Goal: Transaction & Acquisition: Purchase product/service

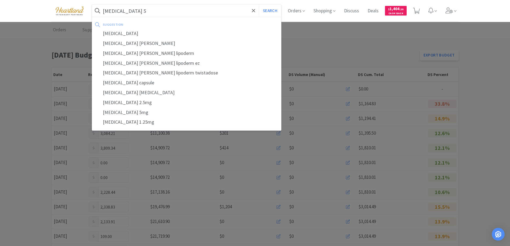
type input "methimazole 5"
click at [259, 5] on button "Search" at bounding box center [270, 11] width 22 height 12
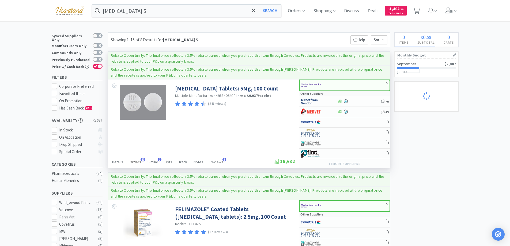
click at [134, 160] on span "Orders" at bounding box center [136, 162] width 12 height 5
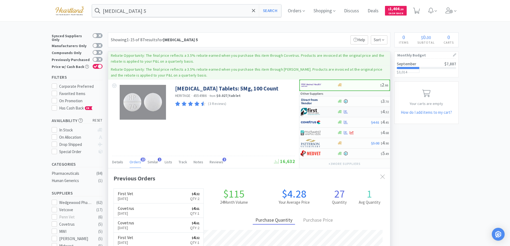
scroll to position [144, 282]
click at [326, 110] on div at bounding box center [315, 111] width 29 height 9
select select "1"
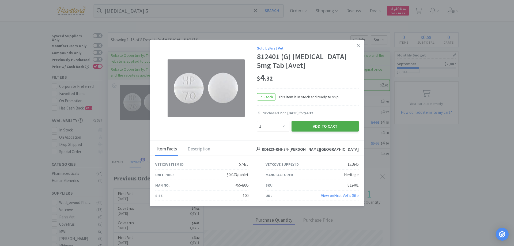
click at [333, 124] on button "Add to Cart" at bounding box center [325, 126] width 67 height 11
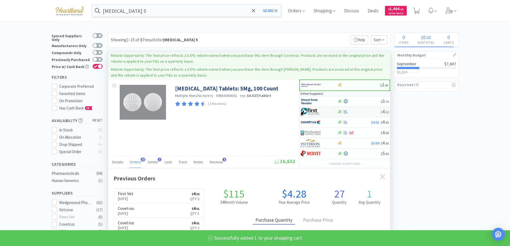
select select "1"
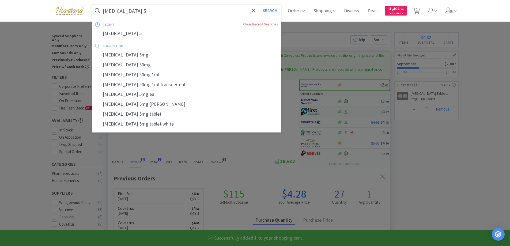
click at [160, 8] on input "methimazole 5" at bounding box center [186, 11] width 189 height 12
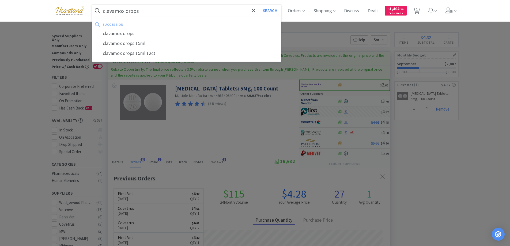
type input "clavamox drops"
click at [259, 5] on button "Search" at bounding box center [270, 11] width 22 height 12
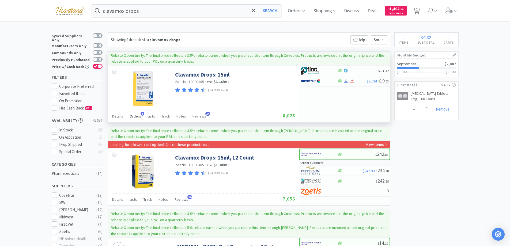
click at [138, 115] on span "Orders" at bounding box center [136, 116] width 12 height 5
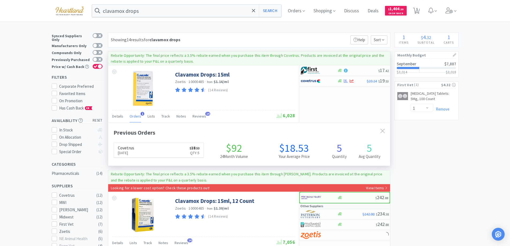
scroll to position [139, 282]
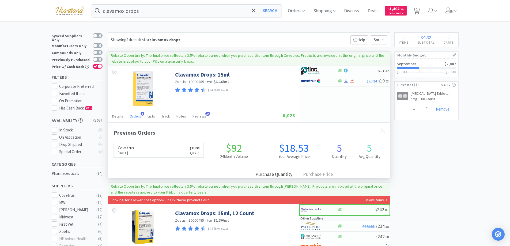
click at [138, 115] on span "Orders" at bounding box center [136, 116] width 12 height 5
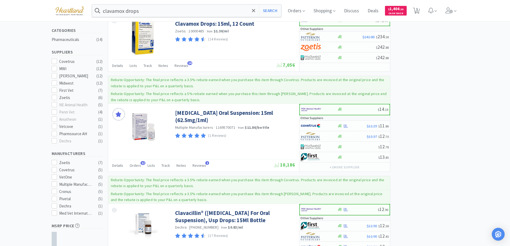
scroll to position [161, 0]
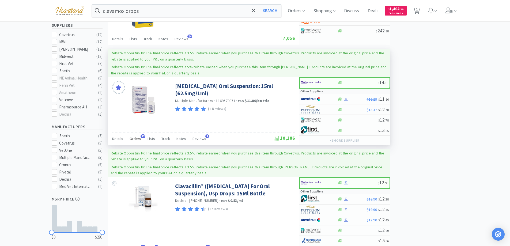
click at [138, 137] on span "Orders" at bounding box center [136, 138] width 12 height 5
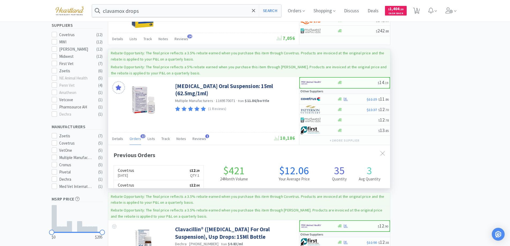
scroll to position [144, 282]
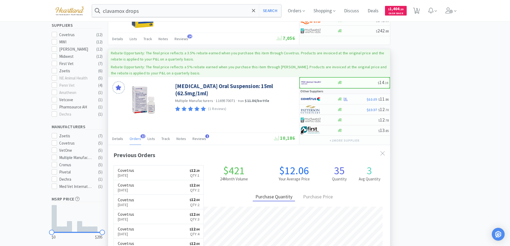
click at [138, 137] on span "Orders" at bounding box center [136, 138] width 12 height 5
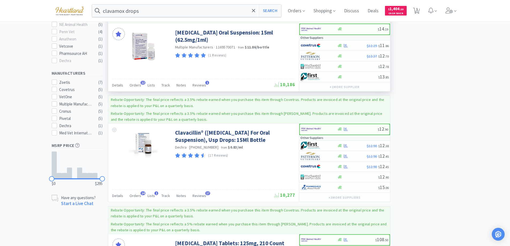
scroll to position [241, 0]
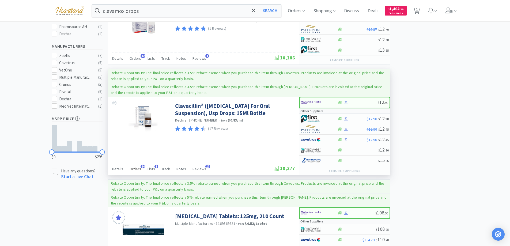
click at [134, 169] on span "Orders" at bounding box center [136, 169] width 12 height 5
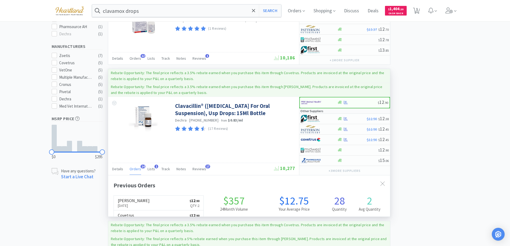
scroll to position [144, 282]
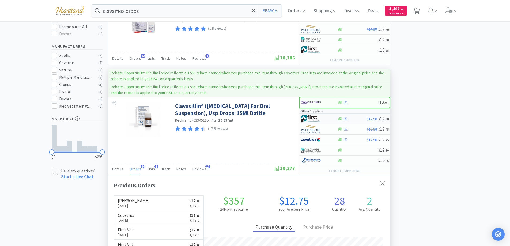
click at [325, 121] on div at bounding box center [315, 118] width 29 height 9
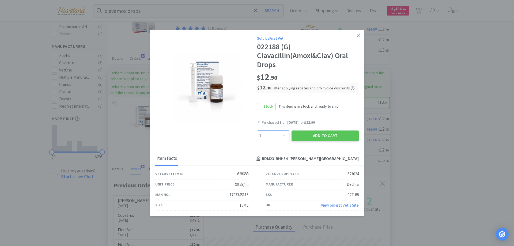
click at [287, 135] on select "Enter Quantity 1 2 3 4 5 6 7 8 9 10 11 12 13 14 15 16 17 18 19 20 Enter Quantity" at bounding box center [273, 136] width 32 height 11
select select "3"
click at [257, 131] on select "Enter Quantity 1 2 3 4 5 6 7 8 9 10 11 12 13 14 15 16 17 18 19 20 Enter Quantity" at bounding box center [273, 136] width 32 height 11
click at [322, 137] on button "Add to Cart" at bounding box center [325, 136] width 67 height 11
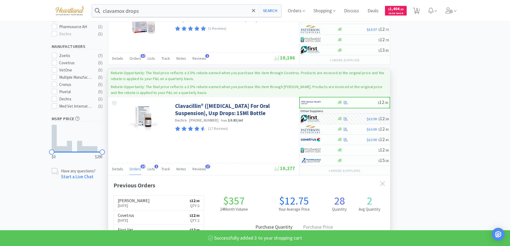
select select "3"
select select "1"
click at [180, 12] on input "clavamox drops" at bounding box center [186, 11] width 189 height 12
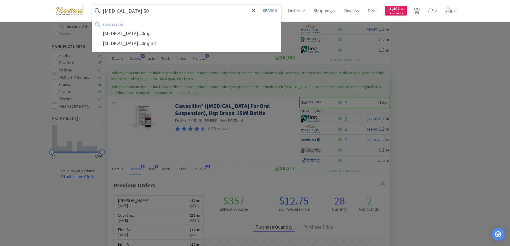
type input "diphenhydramine 50"
click at [259, 5] on button "Search" at bounding box center [270, 11] width 22 height 12
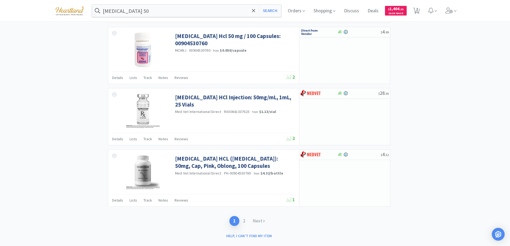
scroll to position [895, 0]
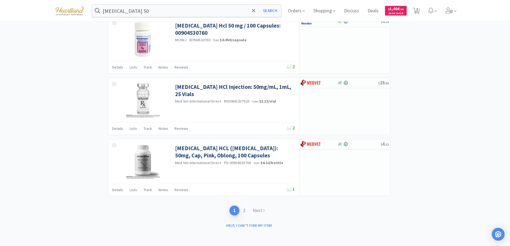
click at [244, 210] on link "2" at bounding box center [245, 211] width 10 height 10
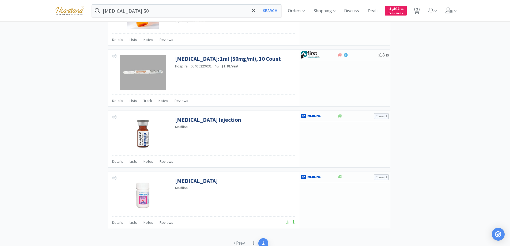
scroll to position [623, 0]
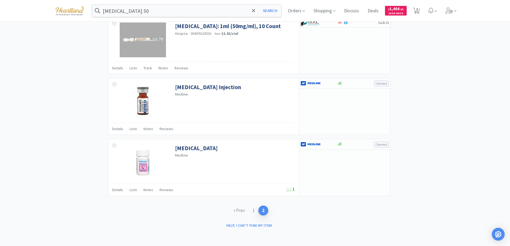
click at [254, 209] on link "1" at bounding box center [254, 211] width 10 height 10
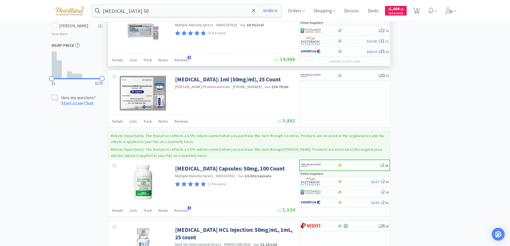
scroll to position [348, 0]
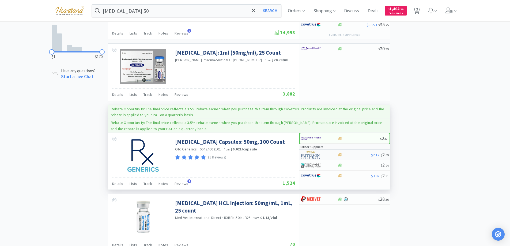
click at [326, 154] on div at bounding box center [315, 154] width 29 height 9
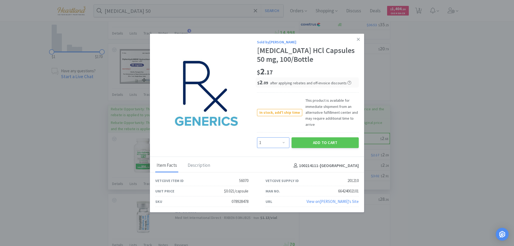
click at [283, 141] on select "Enter Quantity 1 2 3 4 5 6 7 8 9 10 11 12 13 14 15 16 17 18 19 20 Enter Quantity" at bounding box center [273, 142] width 32 height 11
select select "2"
click at [257, 137] on select "Enter Quantity 1 2 3 4 5 6 7 8 9 10 11 12 13 14 15 16 17 18 19 20 Enter Quantity" at bounding box center [273, 142] width 32 height 11
click at [327, 139] on button "Add to Cart" at bounding box center [325, 142] width 67 height 11
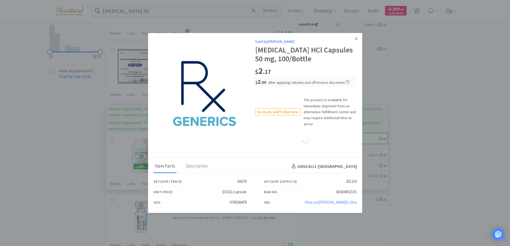
select select "2"
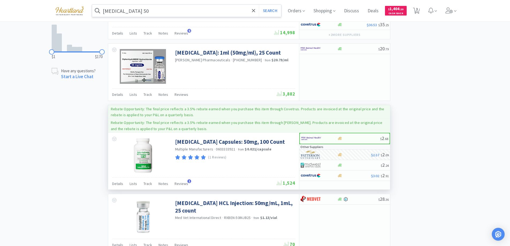
click at [177, 10] on input "diphenhydramine 50" at bounding box center [186, 11] width 189 height 12
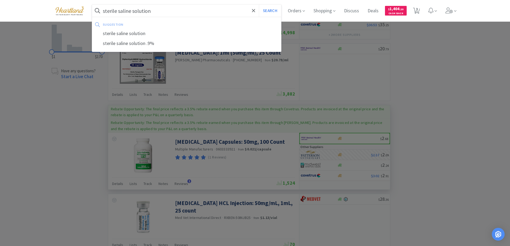
type input "sterile saline solution"
click at [259, 5] on button "Search" at bounding box center [270, 11] width 22 height 12
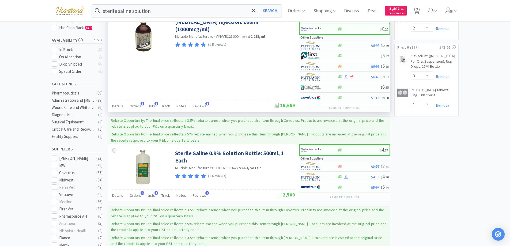
scroll to position [161, 0]
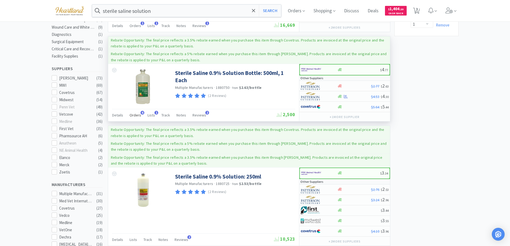
click at [137, 114] on span "Orders" at bounding box center [136, 115] width 12 height 5
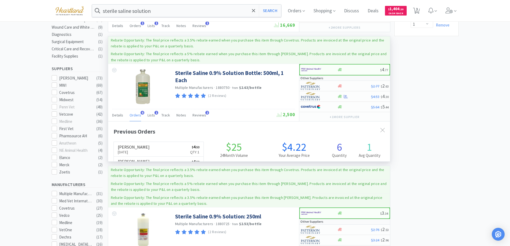
scroll to position [139, 282]
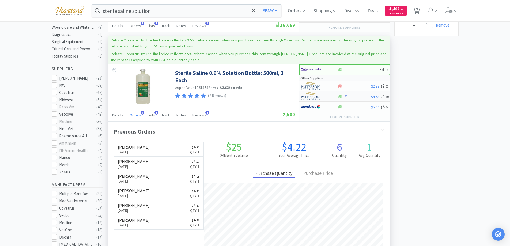
click at [327, 97] on div at bounding box center [315, 96] width 29 height 9
select select "1"
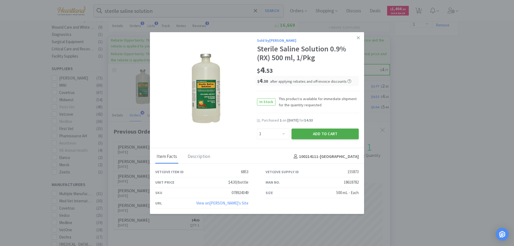
click at [327, 133] on button "Add to Cart" at bounding box center [325, 134] width 67 height 11
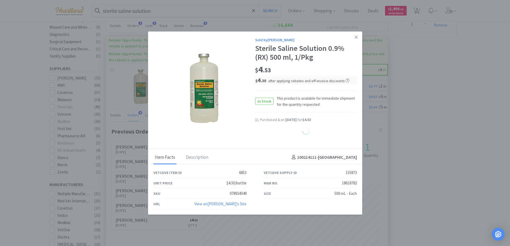
select select "1"
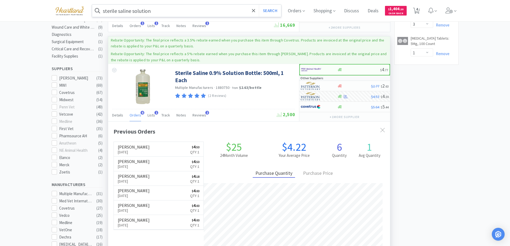
click at [172, 9] on input "sterile saline solution" at bounding box center [186, 11] width 189 height 12
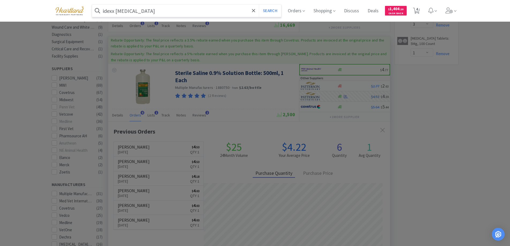
type input "idexx heartworm"
click at [259, 5] on button "Search" at bounding box center [270, 11] width 22 height 12
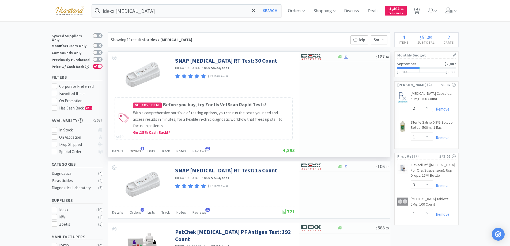
click at [132, 151] on span "Orders" at bounding box center [136, 151] width 12 height 5
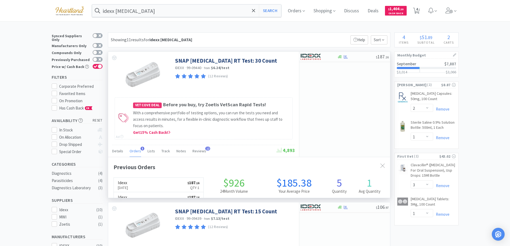
scroll to position [139, 282]
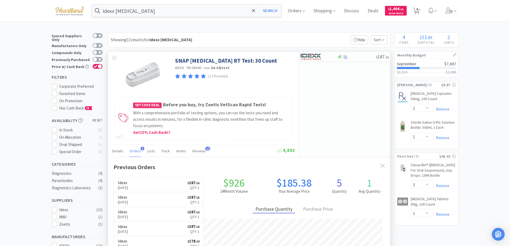
click at [132, 151] on span "Orders" at bounding box center [136, 151] width 12 height 5
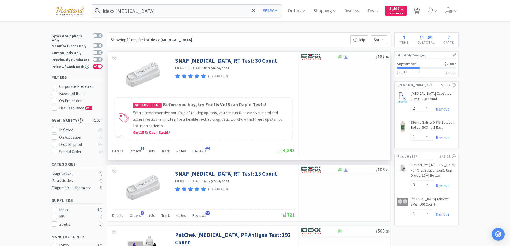
scroll to position [54, 0]
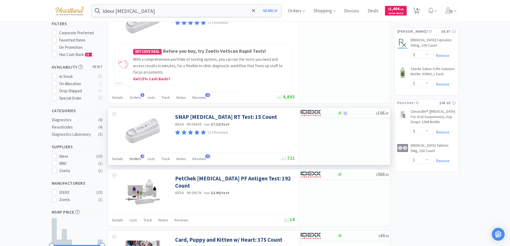
click at [131, 162] on div "Orders 9" at bounding box center [136, 160] width 12 height 10
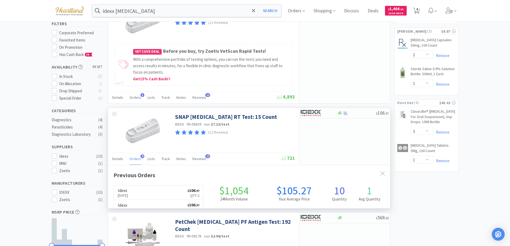
scroll to position [144, 282]
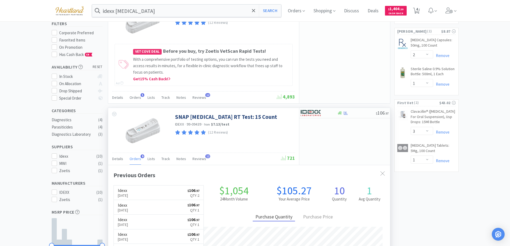
click at [131, 162] on div "Orders 9" at bounding box center [136, 160] width 12 height 10
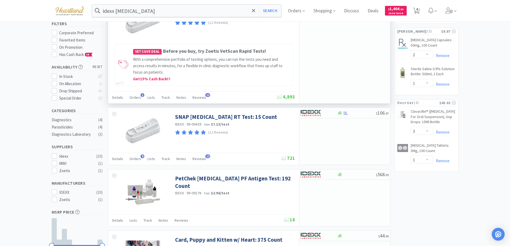
scroll to position [0, 0]
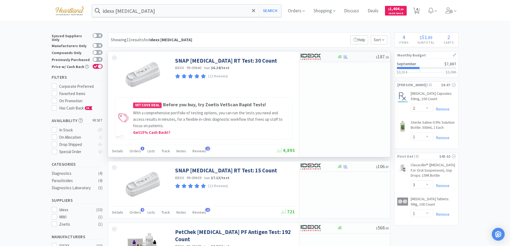
click at [331, 59] on div at bounding box center [319, 56] width 37 height 9
select select "1"
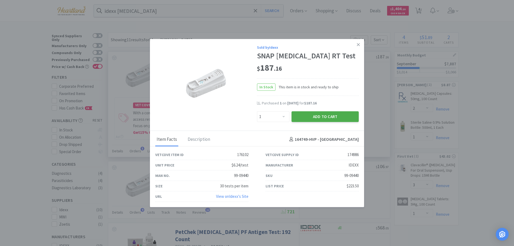
click at [327, 117] on button "Add to Cart" at bounding box center [325, 116] width 67 height 11
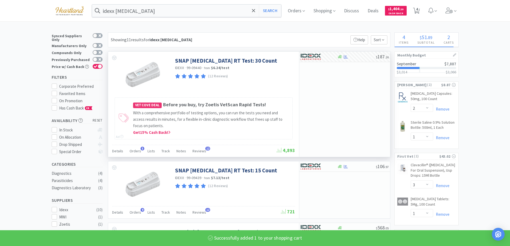
select select "1"
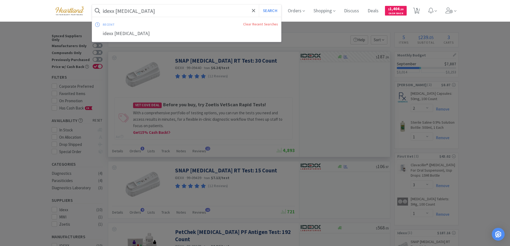
click at [185, 13] on input "idexx heartworm" at bounding box center [186, 11] width 189 height 12
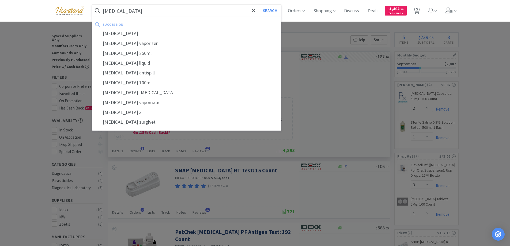
type input "isoflurane"
click at [259, 5] on button "Search" at bounding box center [270, 11] width 22 height 12
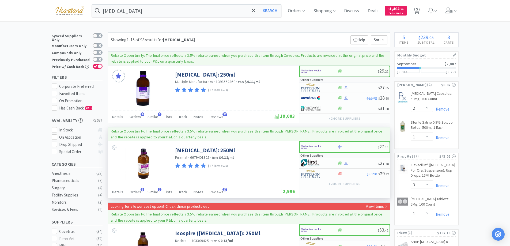
scroll to position [27, 0]
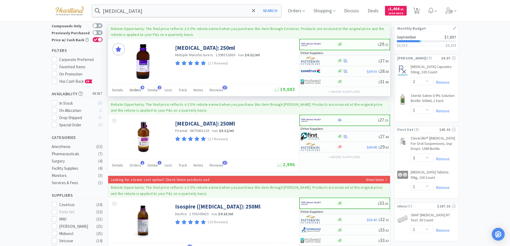
click at [135, 90] on span "Orders" at bounding box center [136, 90] width 12 height 5
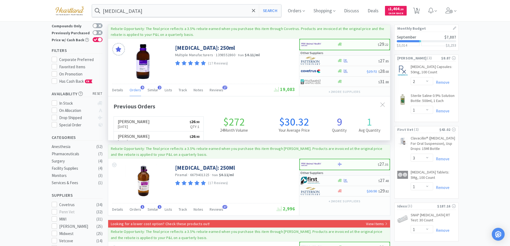
scroll to position [144, 282]
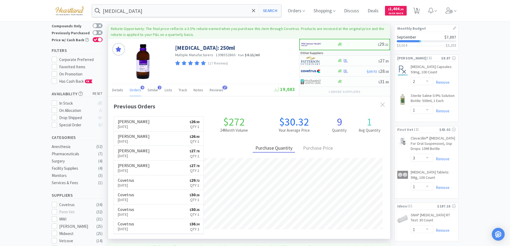
click at [135, 90] on span "Orders" at bounding box center [136, 90] width 12 height 5
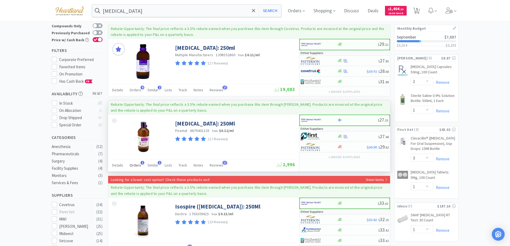
click at [132, 166] on span "Orders" at bounding box center [136, 165] width 12 height 5
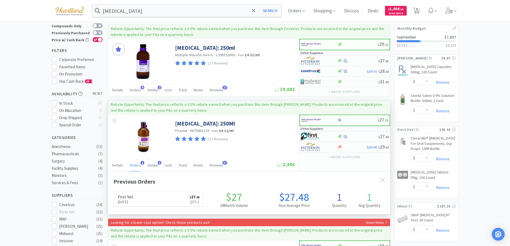
scroll to position [139, 282]
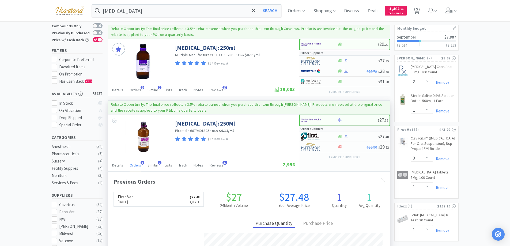
click at [132, 166] on span "Orders" at bounding box center [136, 165] width 12 height 5
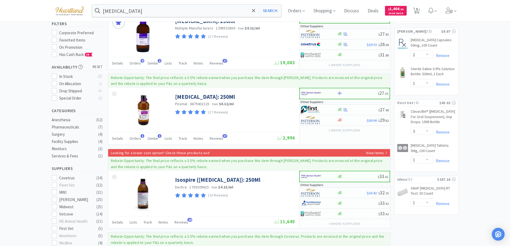
scroll to position [0, 0]
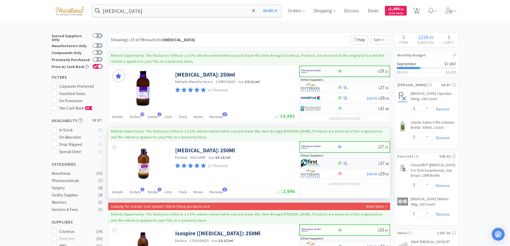
click at [327, 162] on div at bounding box center [315, 163] width 29 height 9
select select "1"
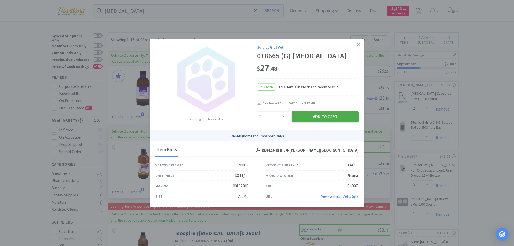
click at [319, 118] on button "Add to Cart" at bounding box center [325, 116] width 67 height 11
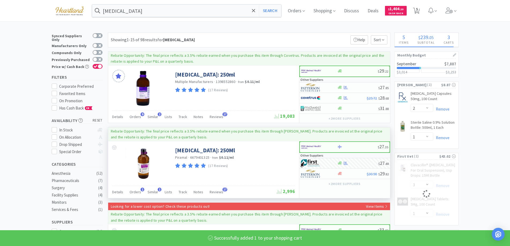
select select "1"
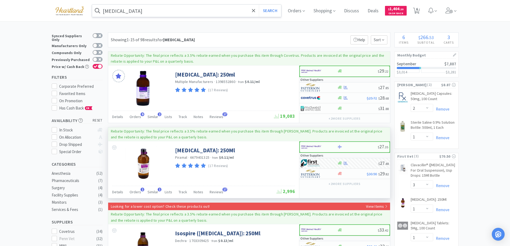
click at [167, 12] on input "isoflurane" at bounding box center [186, 11] width 189 height 12
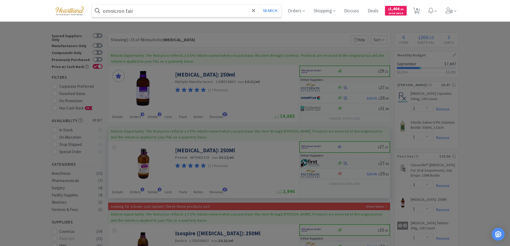
type input "omnicron fair"
click at [259, 5] on button "Search" at bounding box center [270, 11] width 22 height 12
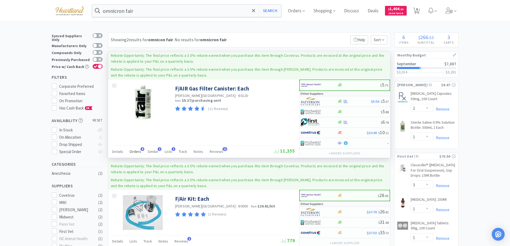
click at [132, 152] on span "Orders" at bounding box center [136, 151] width 12 height 5
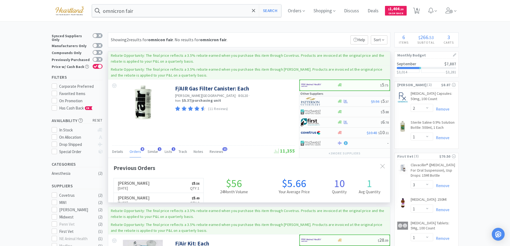
scroll to position [143, 282]
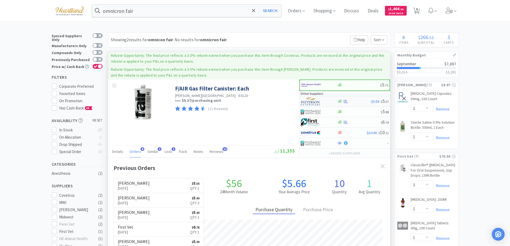
click at [326, 99] on div at bounding box center [315, 101] width 29 height 9
select select "1"
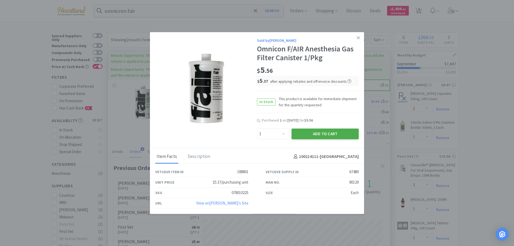
click at [323, 133] on button "Add to Cart" at bounding box center [325, 134] width 67 height 11
select select "1"
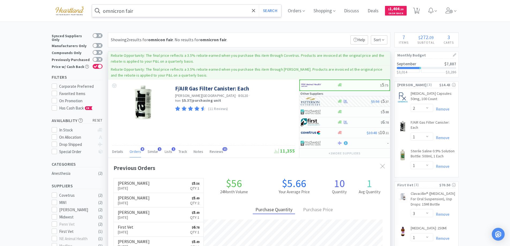
click at [164, 12] on input "omnicron fair" at bounding box center [186, 11] width 189 height 12
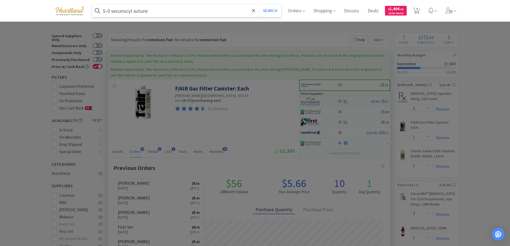
click at [259, 5] on button "Search" at bounding box center [270, 11] width 22 height 12
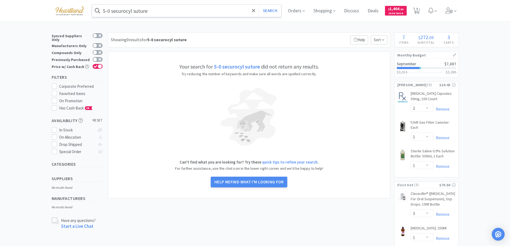
click at [131, 11] on input "5-0 securocyl suture" at bounding box center [186, 11] width 189 height 12
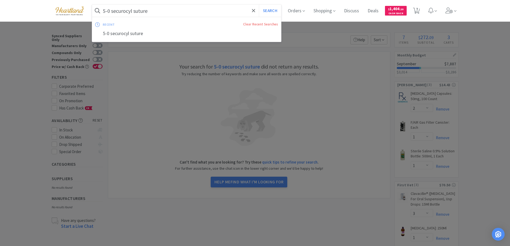
click at [128, 10] on input "5-0 securocyl suture" at bounding box center [186, 11] width 189 height 12
click at [131, 10] on input "5-0 securocyl suture" at bounding box center [186, 11] width 189 height 12
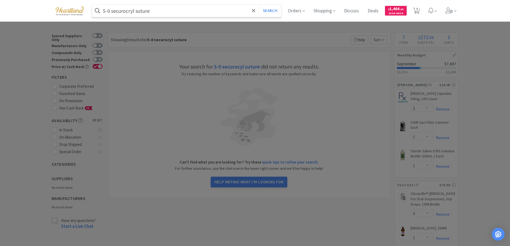
type input "5-0 securocryl suture"
click at [259, 5] on button "Search" at bounding box center [270, 11] width 22 height 12
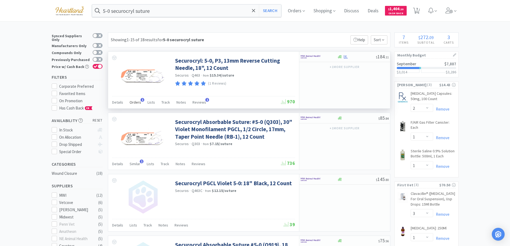
click at [131, 101] on span "Orders" at bounding box center [136, 102] width 12 height 5
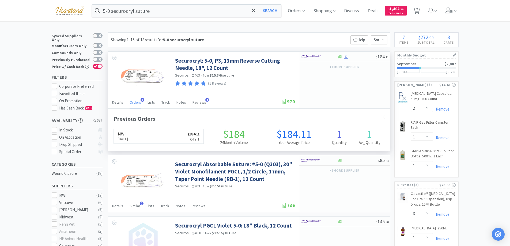
scroll to position [139, 282]
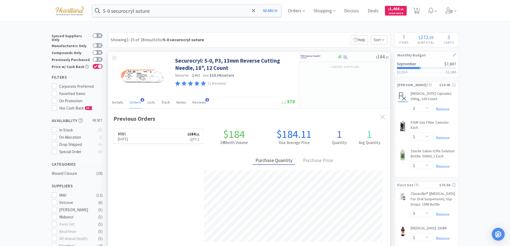
click at [131, 101] on span "Orders" at bounding box center [136, 102] width 12 height 5
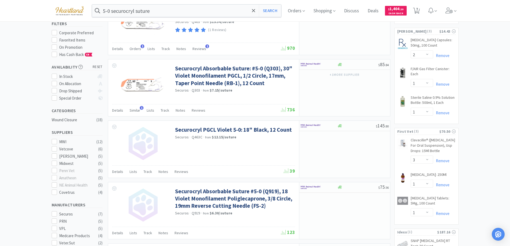
scroll to position [0, 0]
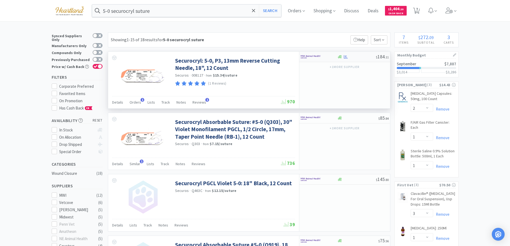
click at [327, 58] on div at bounding box center [315, 56] width 29 height 9
select select "1"
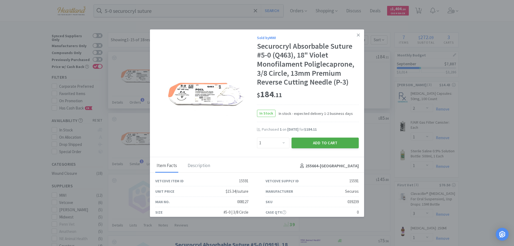
click at [327, 144] on button "Add to Cart" at bounding box center [325, 143] width 67 height 11
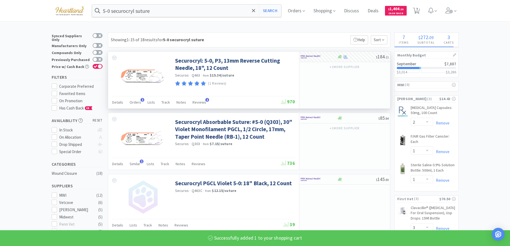
select select "1"
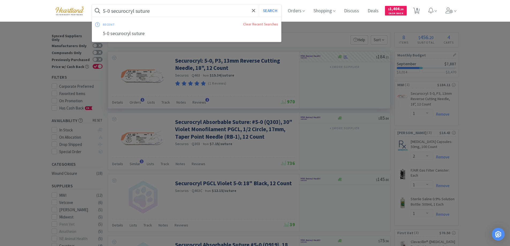
click at [179, 7] on input "5-0 securocryl suture" at bounding box center [186, 11] width 189 height 12
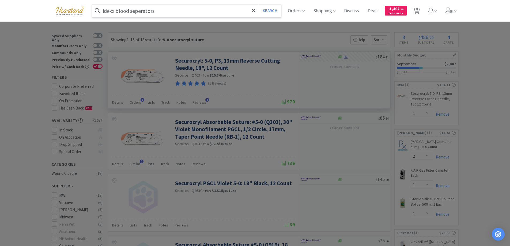
click at [259, 5] on button "Search" at bounding box center [270, 11] width 22 height 12
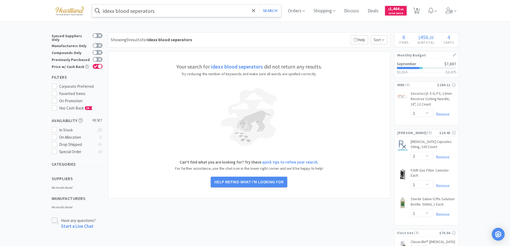
click at [157, 11] on input "idexx blood seperators" at bounding box center [186, 11] width 189 height 12
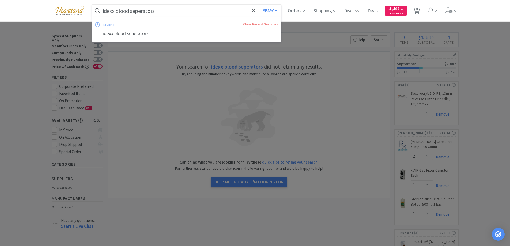
click at [157, 11] on input "idexx blood seperators" at bounding box center [186, 11] width 189 height 12
click at [142, 9] on input "idexx blood seperators" at bounding box center [186, 11] width 189 height 12
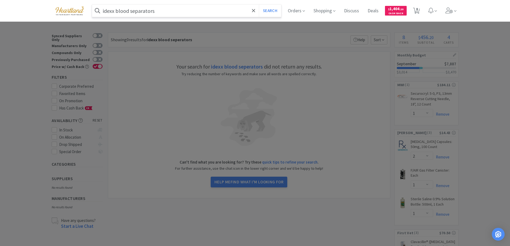
type input "idexx blood separators"
click at [259, 5] on button "Search" at bounding box center [270, 11] width 22 height 12
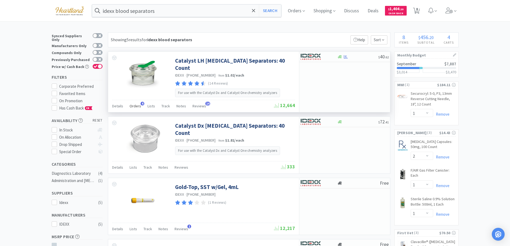
click at [138, 102] on div "Orders 4" at bounding box center [136, 107] width 12 height 10
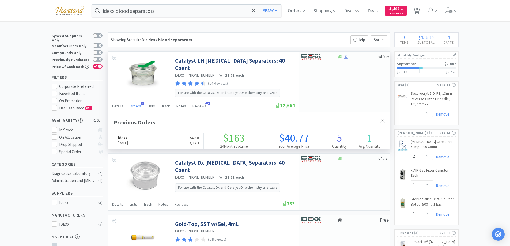
scroll to position [139, 282]
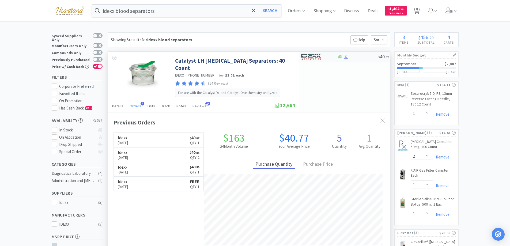
click at [330, 58] on div at bounding box center [319, 56] width 37 height 9
select select "1"
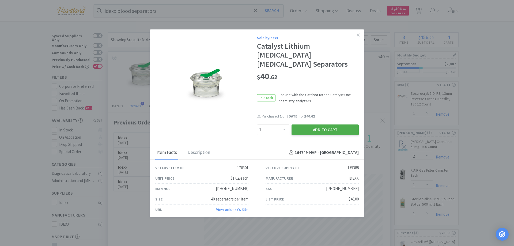
click at [315, 125] on button "Add to Cart" at bounding box center [325, 130] width 67 height 11
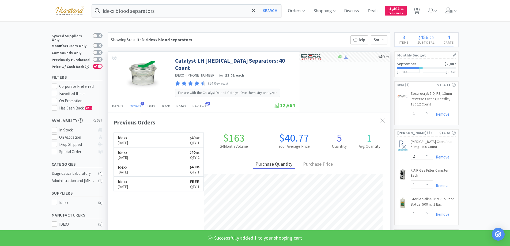
select select "1"
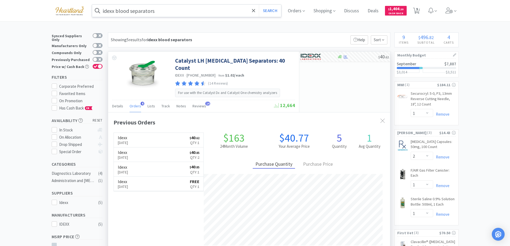
click at [175, 9] on input "idexx blood separators" at bounding box center [186, 11] width 189 height 12
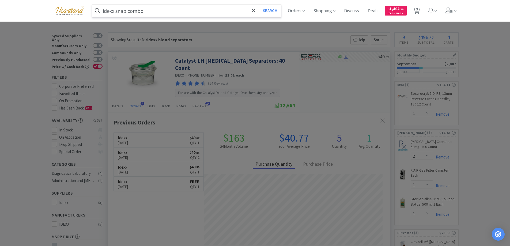
type input "idexx snap combo"
click at [259, 5] on button "Search" at bounding box center [270, 11] width 22 height 12
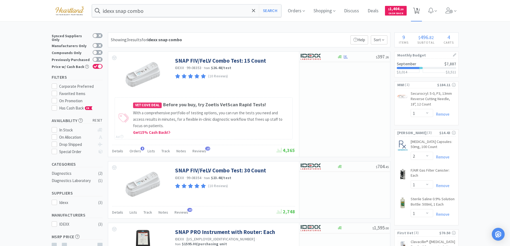
click at [418, 10] on span "9" at bounding box center [417, 8] width 2 height 21
select select "1"
select select "2"
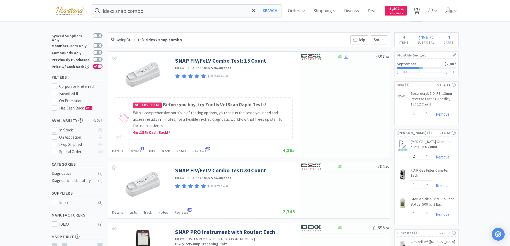
select select "1"
select select "3"
select select "1"
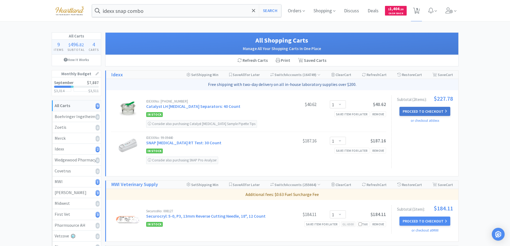
click at [436, 108] on button "Proceed to Checkout" at bounding box center [425, 111] width 51 height 9
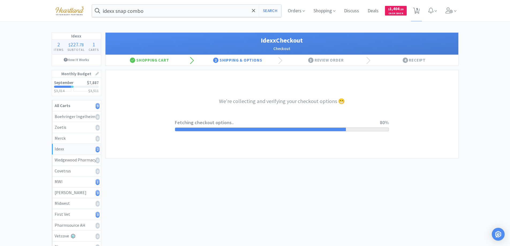
select select "904"
select select "003"
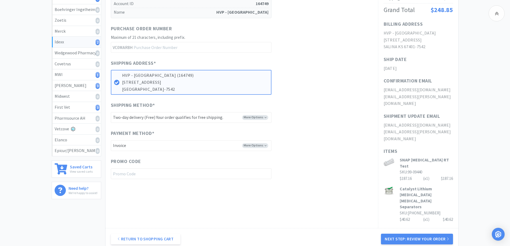
scroll to position [134, 0]
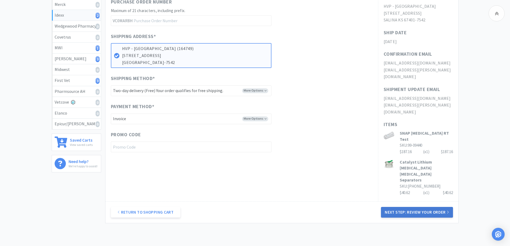
click at [432, 207] on button "Next Step: Review Your Order" at bounding box center [417, 212] width 72 height 11
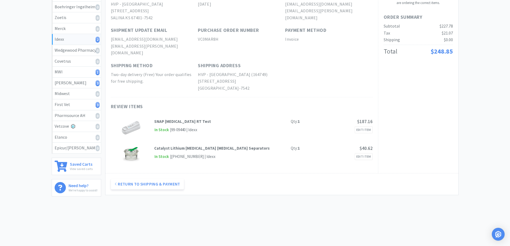
scroll to position [0, 0]
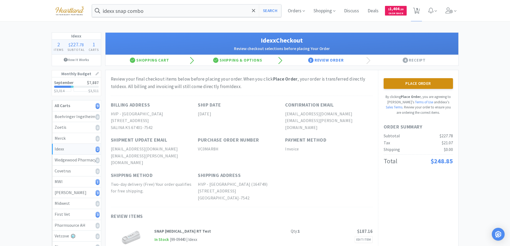
click at [420, 83] on button "Place Order" at bounding box center [418, 83] width 69 height 11
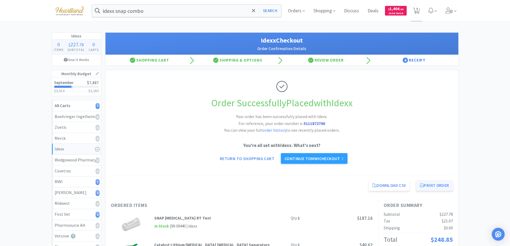
click at [440, 189] on button "Print Order" at bounding box center [434, 185] width 37 height 11
click at [230, 157] on link "Return to Shopping Cart" at bounding box center [247, 158] width 62 height 11
select select "1"
select select "2"
select select "1"
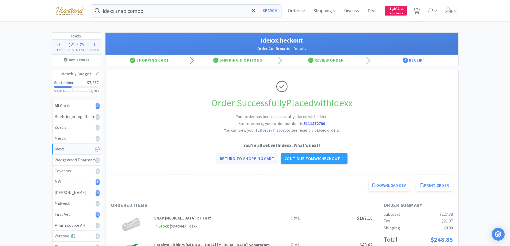
select select "1"
select select "3"
select select "1"
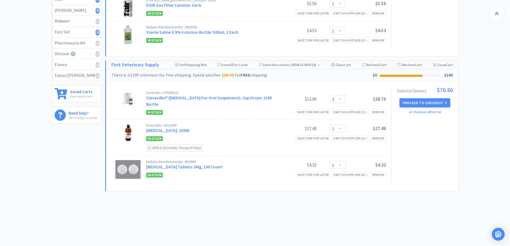
scroll to position [129, 0]
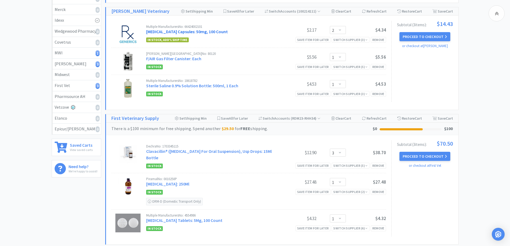
click at [191, 32] on link "Diphenhydramine Capsules: 50mg, 100 Count" at bounding box center [187, 31] width 82 height 5
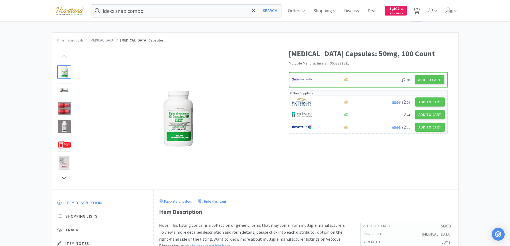
click at [420, 9] on icon at bounding box center [416, 11] width 7 height 6
select select "1"
select select "2"
select select "1"
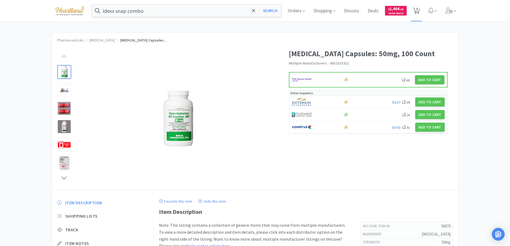
select select "3"
select select "1"
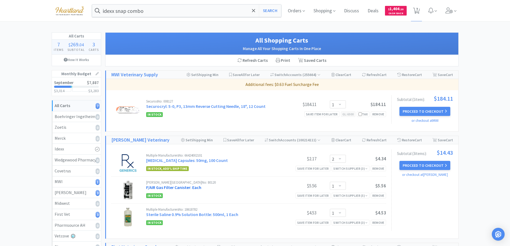
click at [179, 188] on link "F/AIR Gas Filter Canister: Each" at bounding box center [173, 187] width 55 height 5
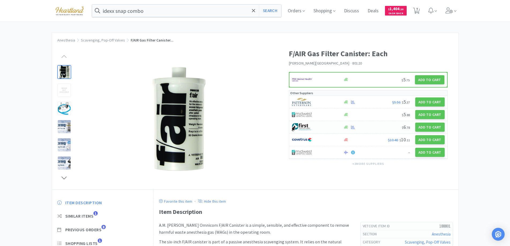
click at [328, 124] on div at bounding box center [315, 127] width 46 height 9
select select "1"
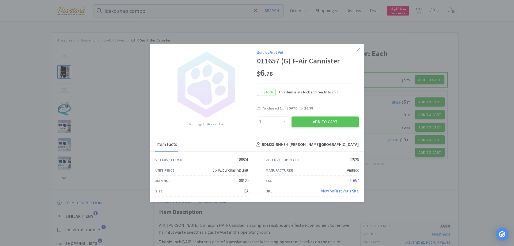
click at [328, 124] on button "Add to Cart" at bounding box center [325, 122] width 67 height 11
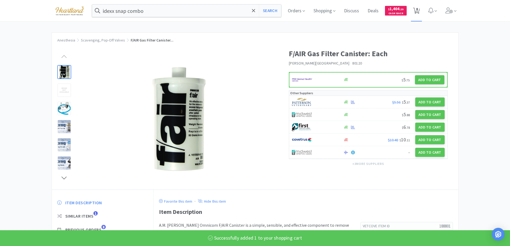
click at [418, 11] on span "8" at bounding box center [417, 8] width 2 height 21
select select "1"
select select "2"
select select "1"
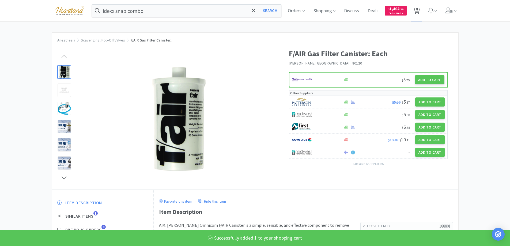
select select "3"
select select "1"
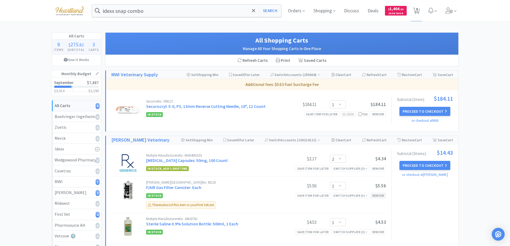
click at [380, 197] on div "Remove" at bounding box center [378, 196] width 15 height 6
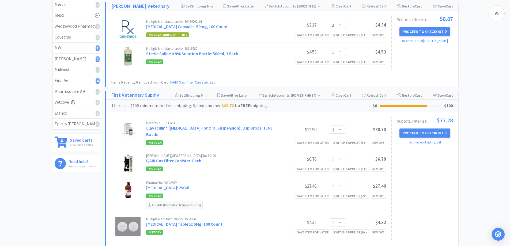
scroll to position [80, 0]
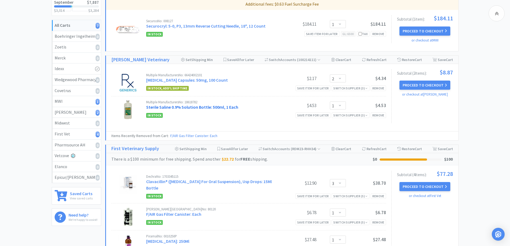
click at [188, 109] on link "Sterile Saline 0.9% Solution Bottle: 500ml, 1 Each" at bounding box center [192, 106] width 92 height 5
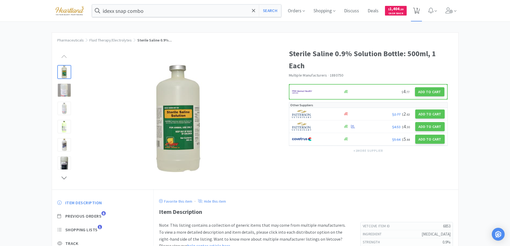
click at [420, 10] on icon at bounding box center [416, 11] width 7 height 6
select select "1"
select select "2"
select select "1"
select select "3"
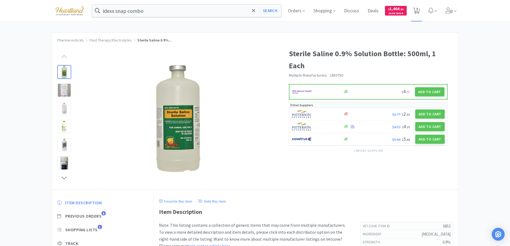
select select "1"
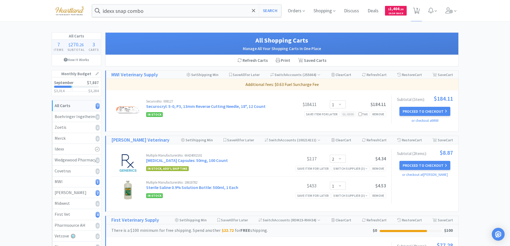
scroll to position [54, 0]
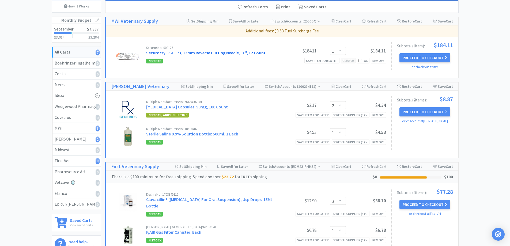
click at [222, 51] on link "Securocryl: 5-0, P3, 13mm Reverse Cutting Needle, 18", 12 Count" at bounding box center [205, 52] width 119 height 5
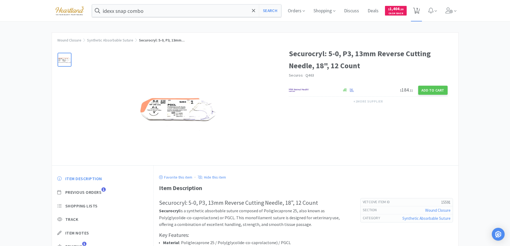
click at [418, 10] on span "7" at bounding box center [417, 8] width 2 height 21
select select "1"
select select "2"
select select "1"
select select "3"
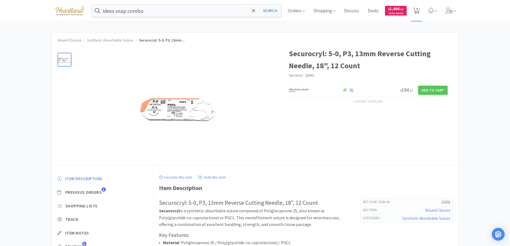
select select "1"
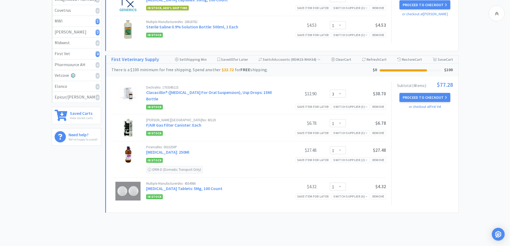
scroll to position [107, 0]
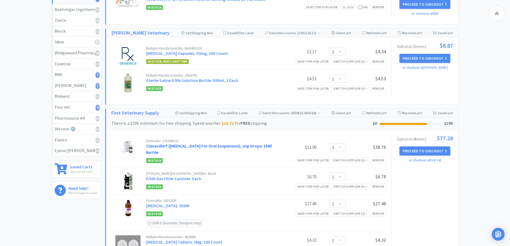
click at [175, 145] on link "Clavacillin® (Amoxicillin And Clavulanate Potassium For Oral Suspension), Usp D…" at bounding box center [209, 149] width 126 height 12
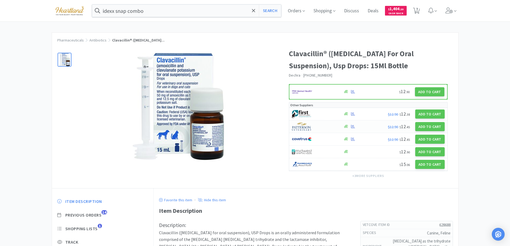
click at [328, 131] on div at bounding box center [315, 126] width 46 height 9
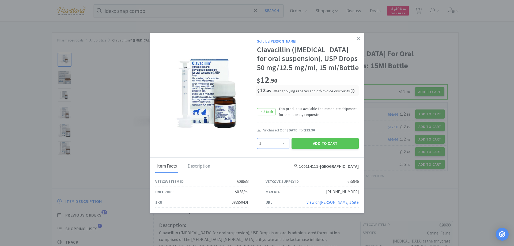
click at [280, 148] on select "Enter Quantity 1 2 3 4 5 6 7 8 9 10 11 12 13 14 15 16 17 18 19 20 Enter Quantity" at bounding box center [273, 143] width 32 height 11
select select "3"
click at [257, 144] on select "Enter Quantity 1 2 3 4 5 6 7 8 9 10 11 12 13 14 15 16 17 18 19 20 Enter Quantity" at bounding box center [273, 143] width 32 height 11
click at [324, 148] on button "Add to Cart" at bounding box center [325, 143] width 67 height 11
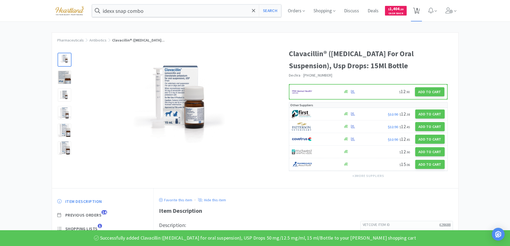
click at [420, 12] on icon at bounding box center [416, 11] width 7 height 6
select select "1"
select select "3"
select select "2"
select select "1"
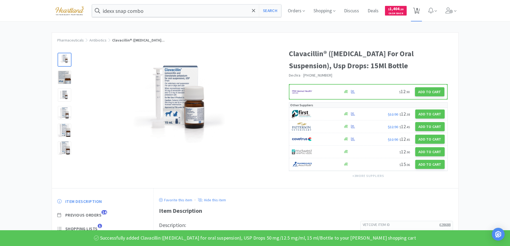
select select "3"
select select "1"
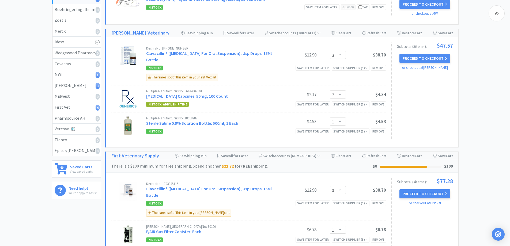
scroll to position [134, 0]
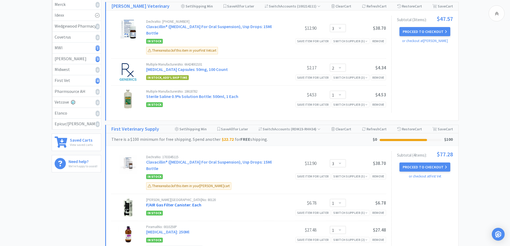
click at [196, 206] on link "F/AIR Gas Filter Canister: Each" at bounding box center [173, 204] width 55 height 5
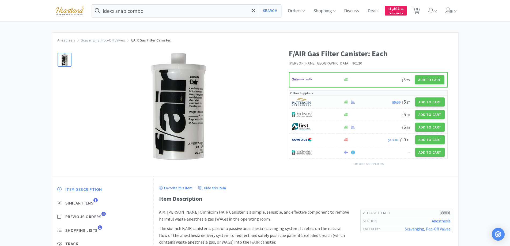
click at [324, 100] on div at bounding box center [315, 102] width 46 height 9
select select "1"
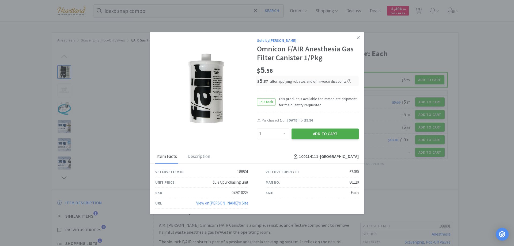
click at [311, 133] on button "Add to Cart" at bounding box center [325, 134] width 67 height 11
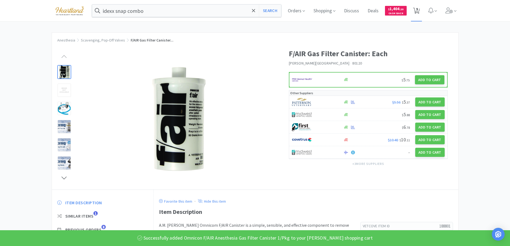
click at [421, 6] on span "9" at bounding box center [416, 10] width 11 height 21
select select "1"
select select "3"
select select "2"
select select "1"
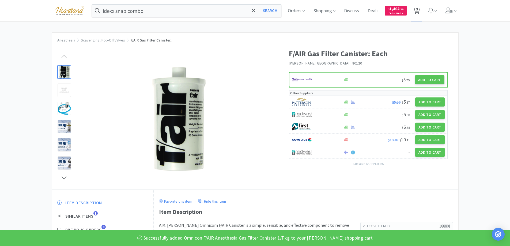
select select "1"
select select "3"
select select "1"
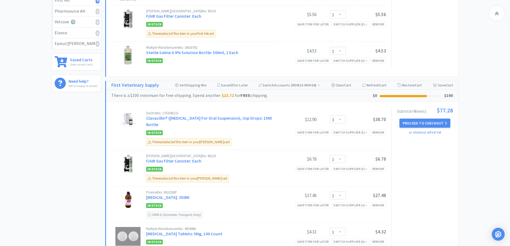
scroll to position [241, 0]
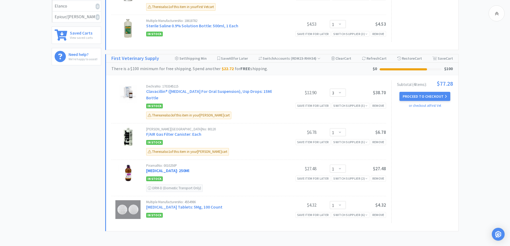
click at [170, 170] on link "Isoflurane: 250Ml" at bounding box center [167, 170] width 43 height 5
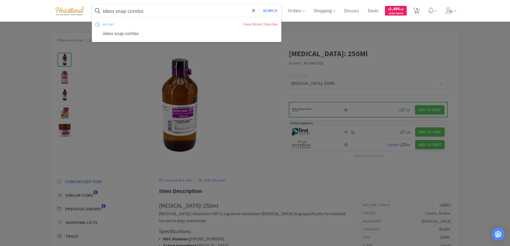
click at [191, 14] on input "idexx snap combo" at bounding box center [186, 11] width 189 height 12
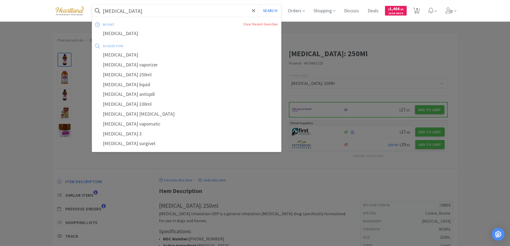
type input "isoflurane"
click at [259, 5] on button "Search" at bounding box center [270, 11] width 22 height 12
select select "1"
select select "3"
select select "2"
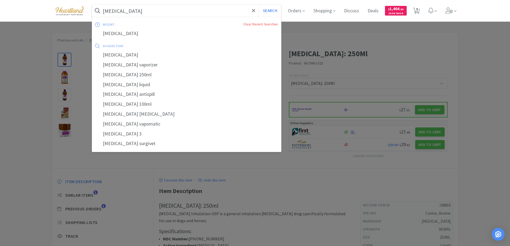
select select "1"
select select "3"
select select "1"
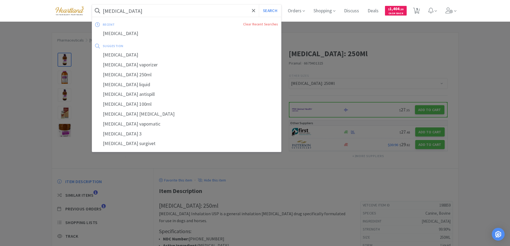
select select "1"
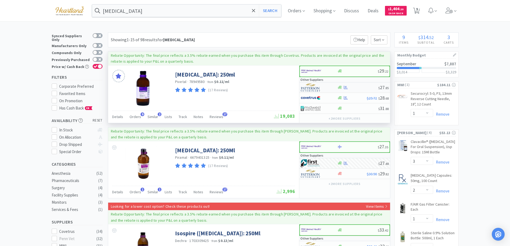
click at [324, 87] on div at bounding box center [315, 87] width 29 height 9
select select "1"
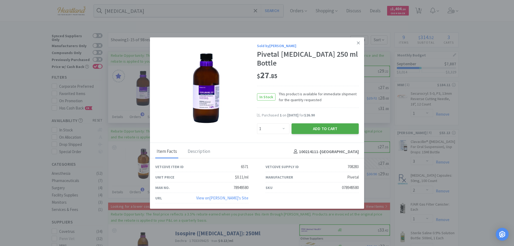
click at [325, 124] on button "Add to Cart" at bounding box center [325, 129] width 67 height 11
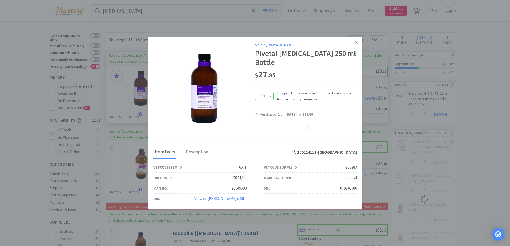
select select "1"
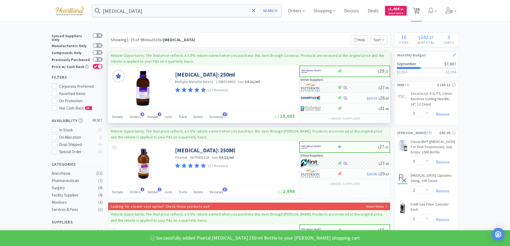
click at [419, 9] on span "10" at bounding box center [418, 8] width 4 height 21
select select "1"
select select "3"
select select "2"
select select "1"
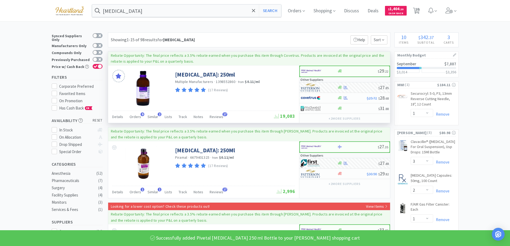
select select "1"
select select "3"
select select "1"
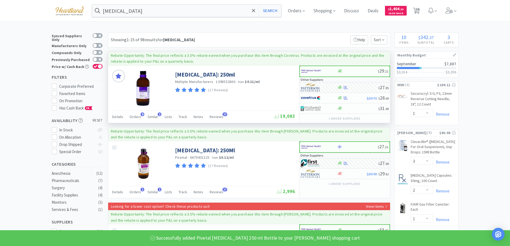
select select "1"
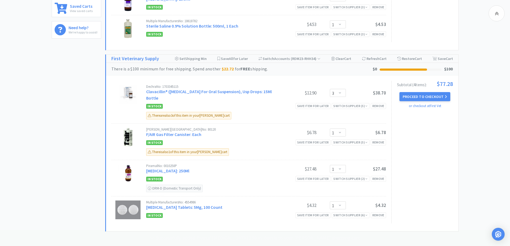
scroll to position [308, 0]
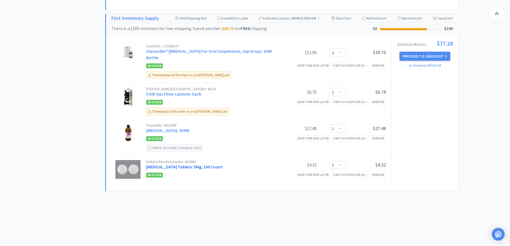
click at [196, 169] on link "Methimazole Tablets: 5Mg, 100 Count" at bounding box center [184, 166] width 76 height 5
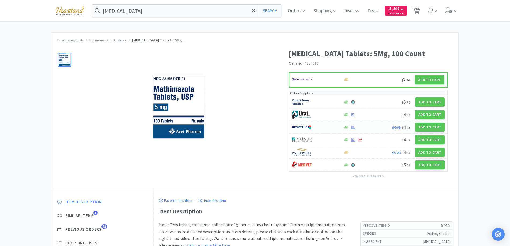
click at [323, 127] on div at bounding box center [315, 127] width 46 height 9
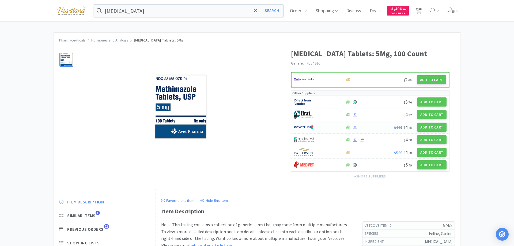
select select "1"
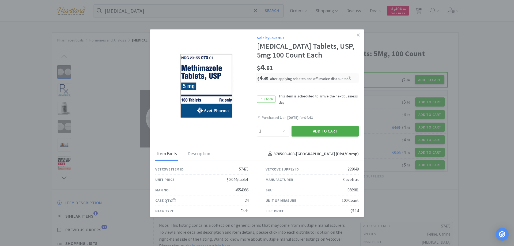
click at [323, 129] on button "Add to Cart" at bounding box center [325, 131] width 67 height 11
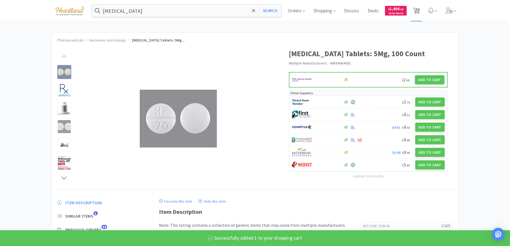
click at [419, 9] on span "11" at bounding box center [418, 8] width 4 height 21
select select "1"
select select "3"
select select "2"
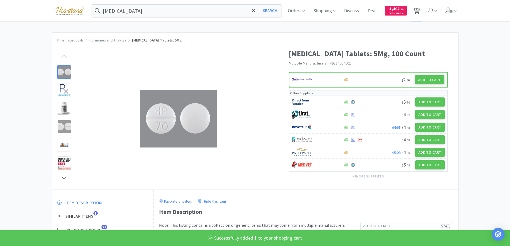
select select "1"
select select "3"
select select "1"
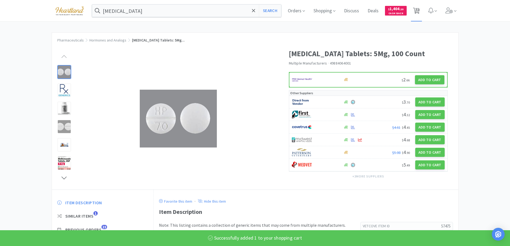
select select "1"
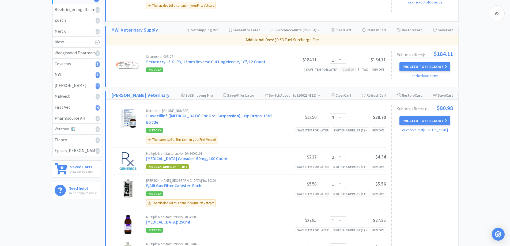
scroll to position [214, 0]
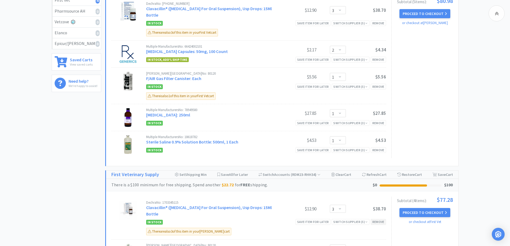
click at [374, 223] on div "Remove" at bounding box center [378, 222] width 15 height 6
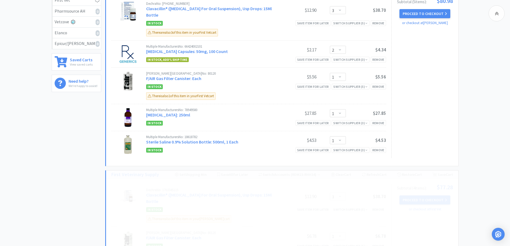
select select "1"
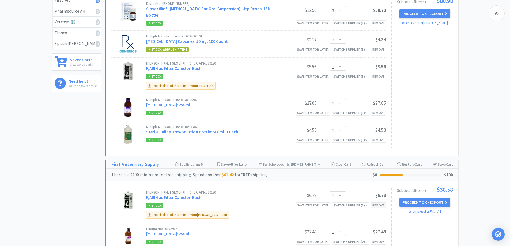
click at [382, 206] on div "Remove" at bounding box center [378, 206] width 15 height 6
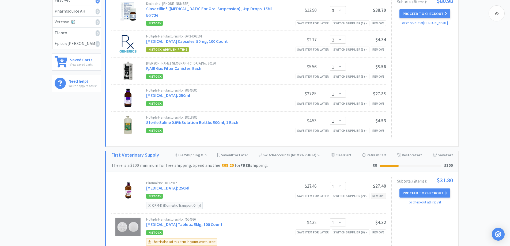
click at [377, 197] on div "Remove" at bounding box center [378, 196] width 15 height 6
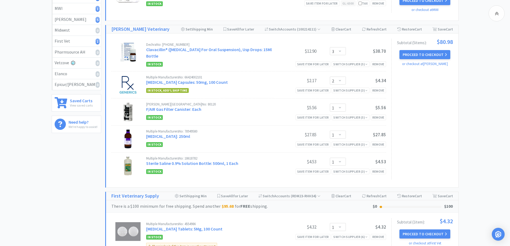
scroll to position [200, 0]
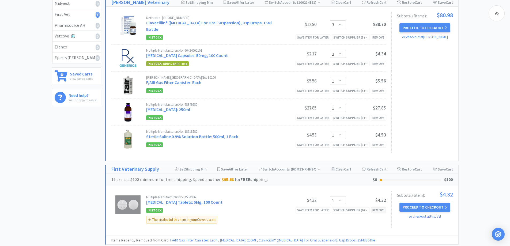
click at [378, 211] on div "Remove" at bounding box center [378, 210] width 15 height 6
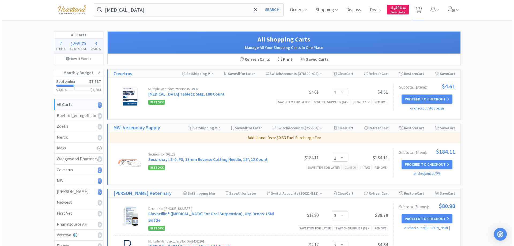
scroll to position [0, 0]
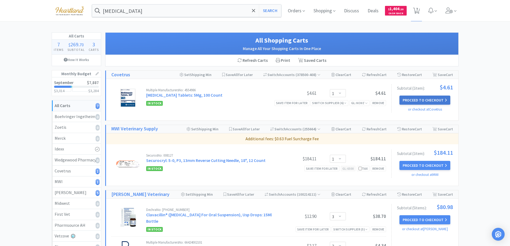
click at [444, 101] on button "Proceed to Checkout" at bounding box center [425, 100] width 51 height 9
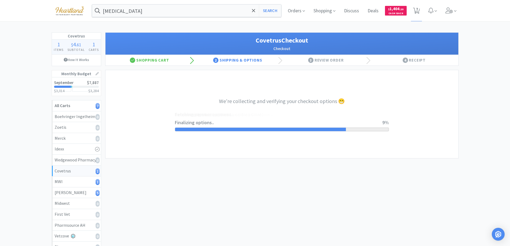
select select "ACCOUNT"
select select "cvt-standard-net"
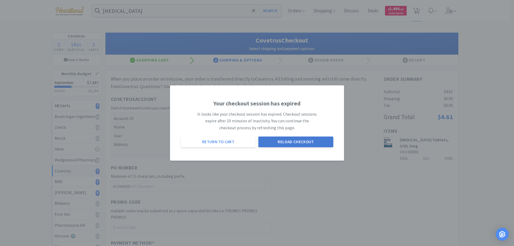
click at [290, 143] on button "Reload Checkout" at bounding box center [296, 142] width 75 height 11
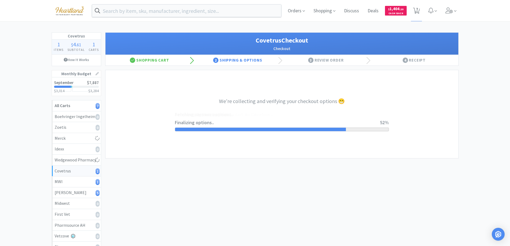
select select "ACCOUNT"
select select "cvt-standard-net"
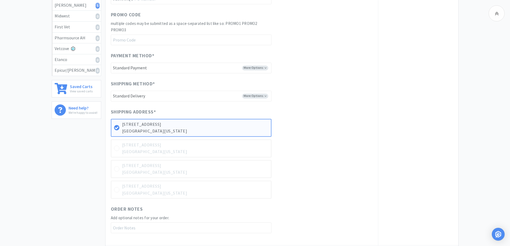
scroll to position [264, 0]
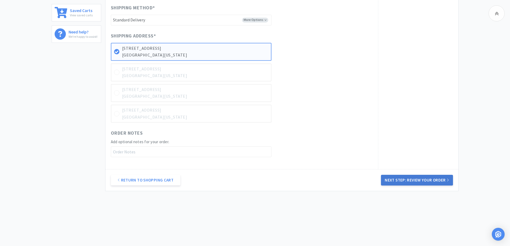
click at [436, 183] on button "Next Step: Review Your Order" at bounding box center [417, 180] width 72 height 11
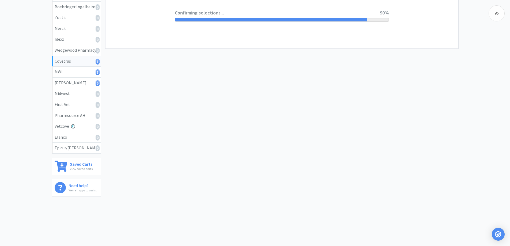
scroll to position [0, 0]
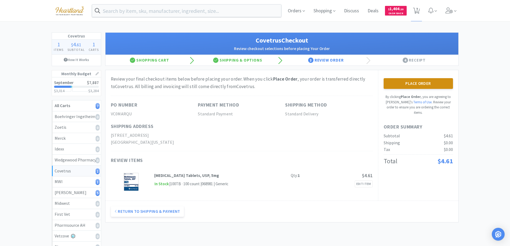
click at [426, 81] on button "Place Order" at bounding box center [418, 83] width 69 height 11
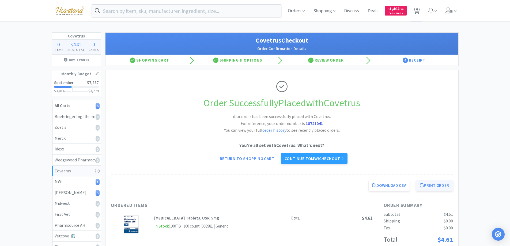
click at [433, 186] on button "Print Order" at bounding box center [434, 185] width 37 height 11
click at [316, 158] on link "Continue to MWI checkout" at bounding box center [314, 158] width 67 height 11
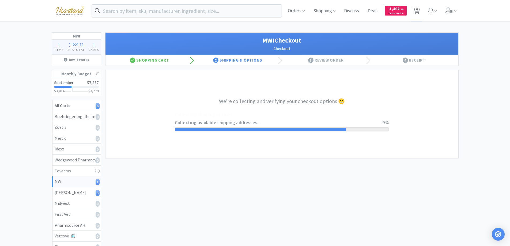
select select "STD_"
select select "FX9"
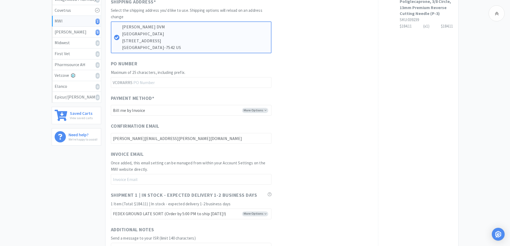
scroll to position [262, 0]
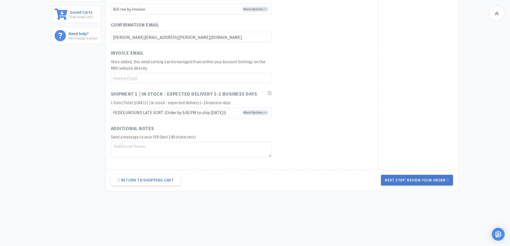
click at [427, 179] on button "Next Step: Review Your Order" at bounding box center [417, 180] width 72 height 11
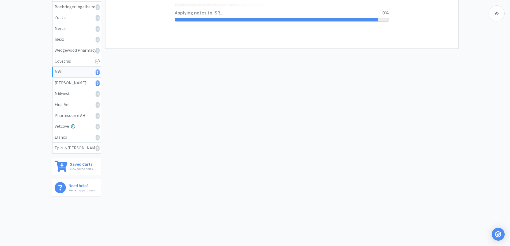
scroll to position [0, 0]
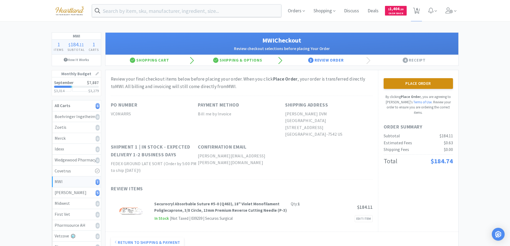
click at [424, 82] on button "Place Order" at bounding box center [418, 83] width 69 height 11
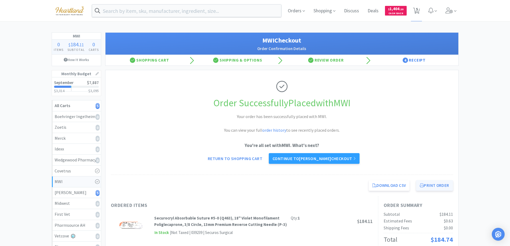
click at [432, 182] on button "Print Order" at bounding box center [434, 185] width 37 height 11
click at [306, 160] on link "Continue to Patterson checkout" at bounding box center [314, 158] width 91 height 11
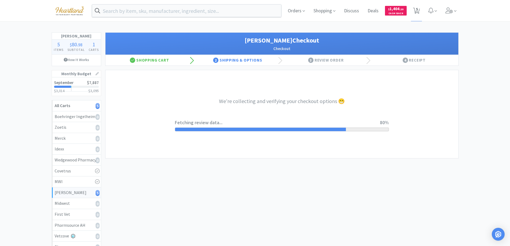
select select "1"
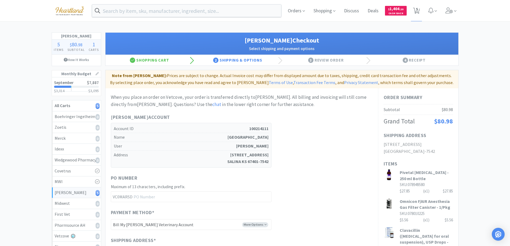
scroll to position [134, 0]
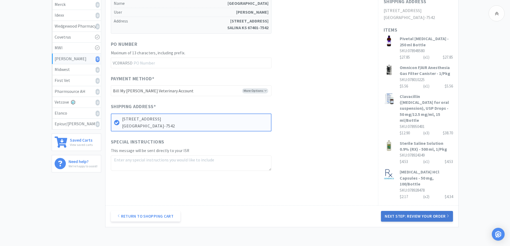
click at [413, 211] on button "Next Step: Review Your Order" at bounding box center [417, 216] width 72 height 11
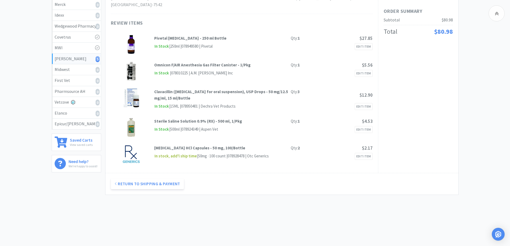
scroll to position [0, 0]
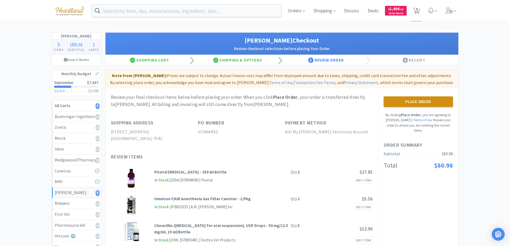
click at [418, 101] on button "Place Order" at bounding box center [418, 101] width 69 height 11
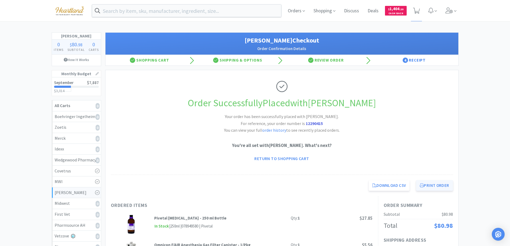
click at [441, 185] on button "Print Order" at bounding box center [434, 185] width 37 height 11
click at [283, 159] on link "Return to Shopping Cart" at bounding box center [282, 158] width 62 height 11
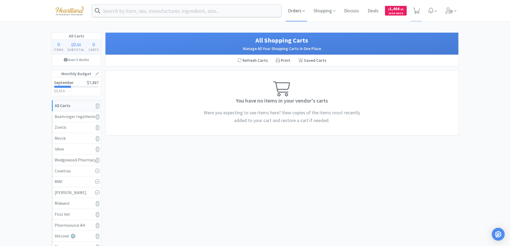
click at [293, 10] on span "Orders" at bounding box center [296, 10] width 21 height 21
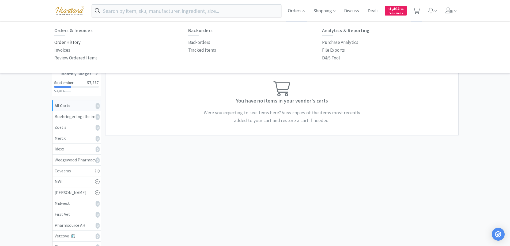
click at [61, 40] on p "Order History" at bounding box center [67, 42] width 26 height 7
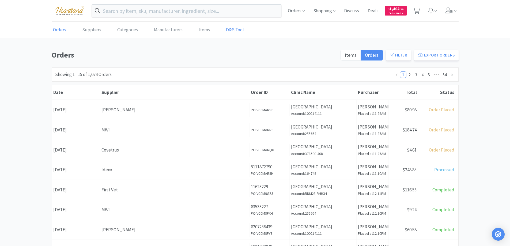
click at [228, 28] on link "D&S Tool" at bounding box center [235, 30] width 21 height 16
